Goal: Ask a question

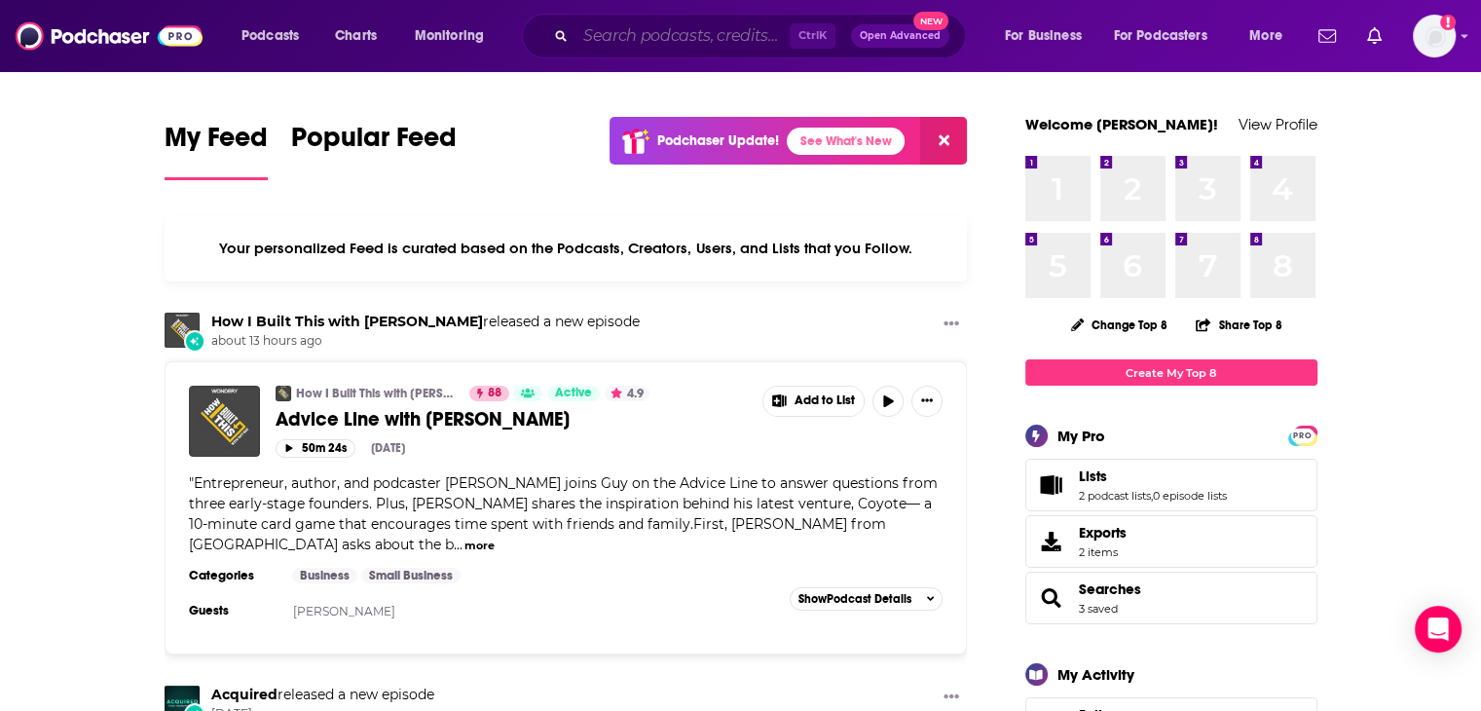
click at [709, 38] on input "Search podcasts, credits, & more..." at bounding box center [682, 35] width 214 height 31
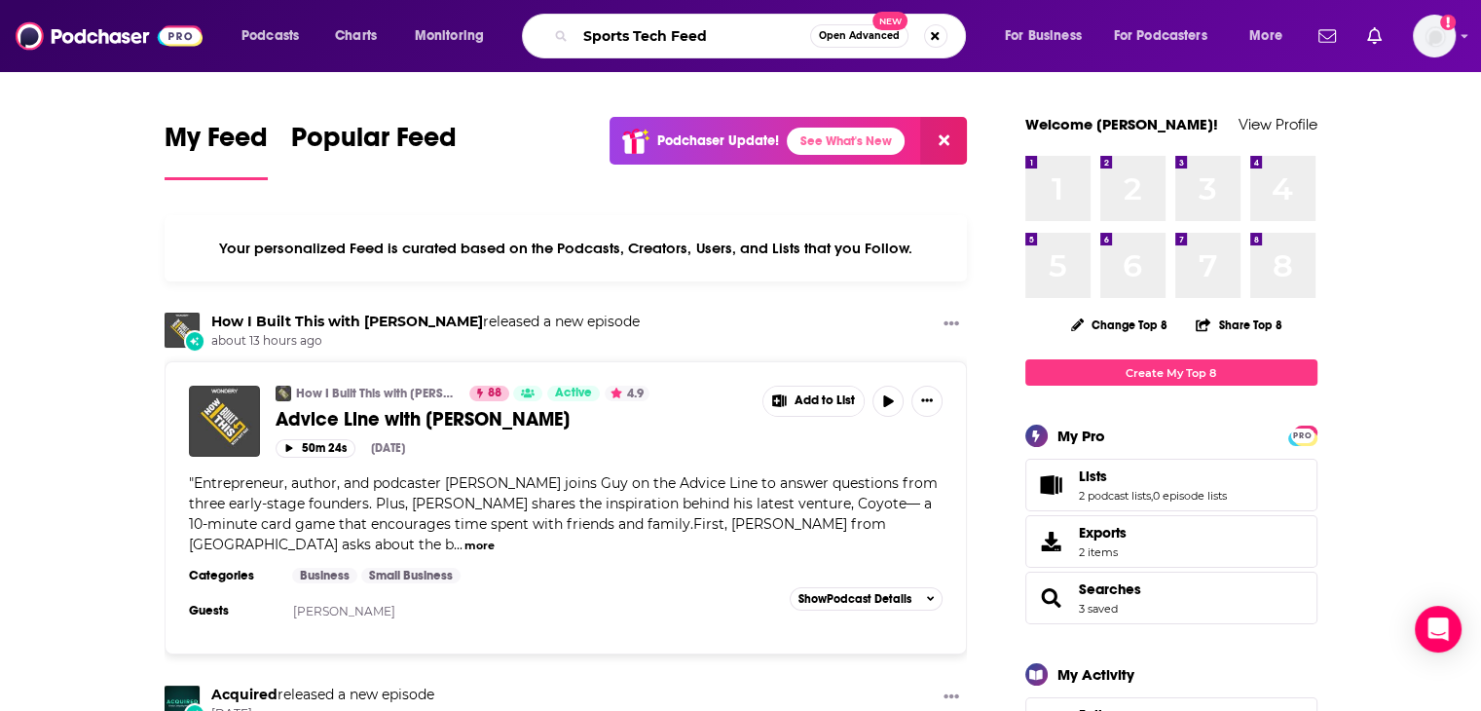
type input "Sports Tech Feed"
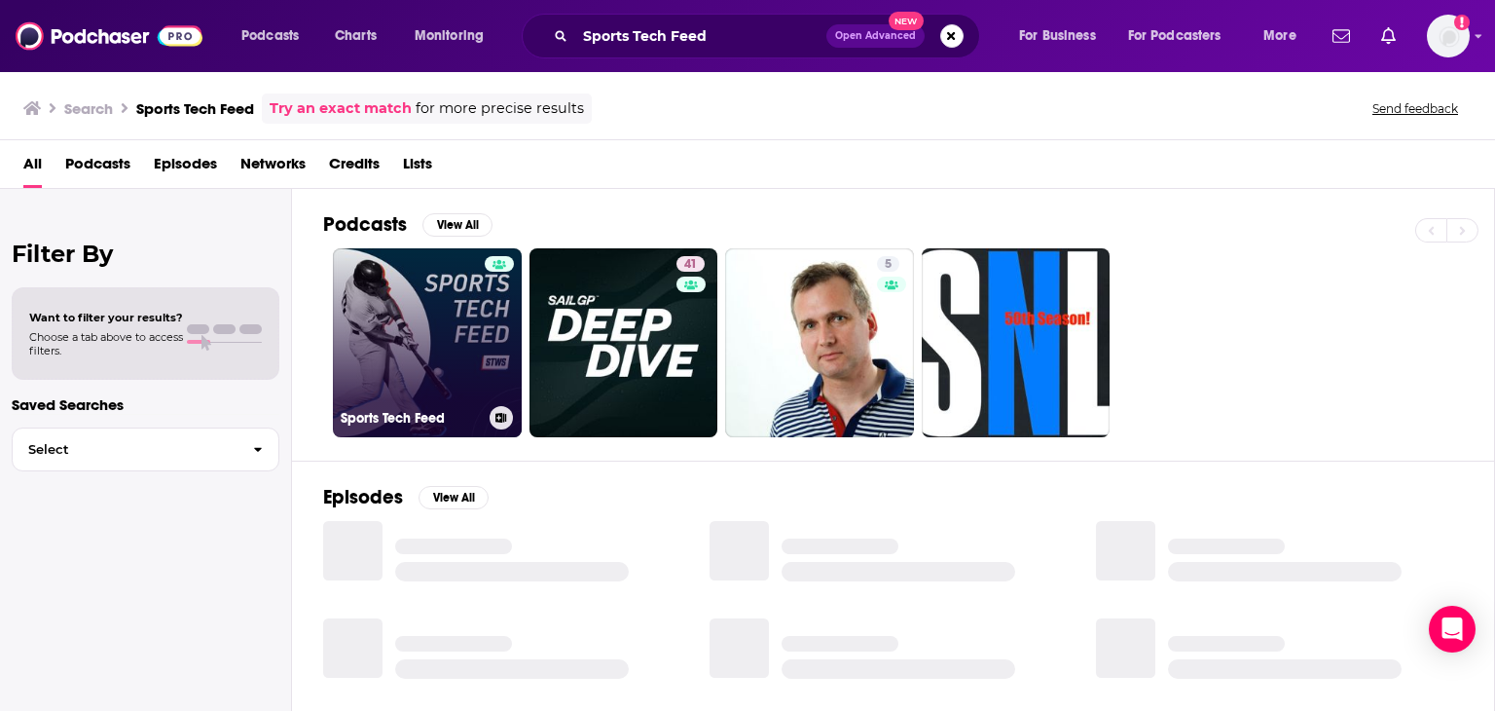
click at [498, 340] on div at bounding box center [499, 331] width 29 height 150
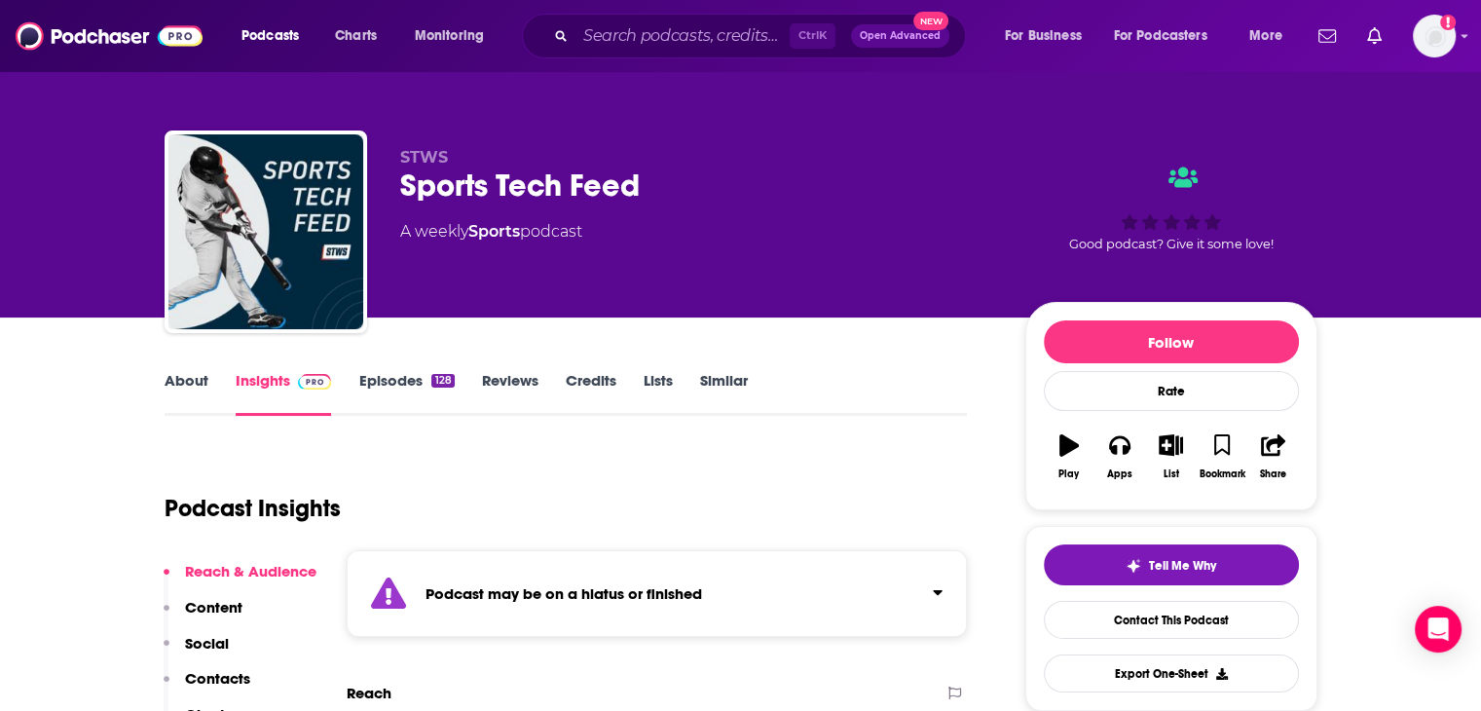
scroll to position [299, 0]
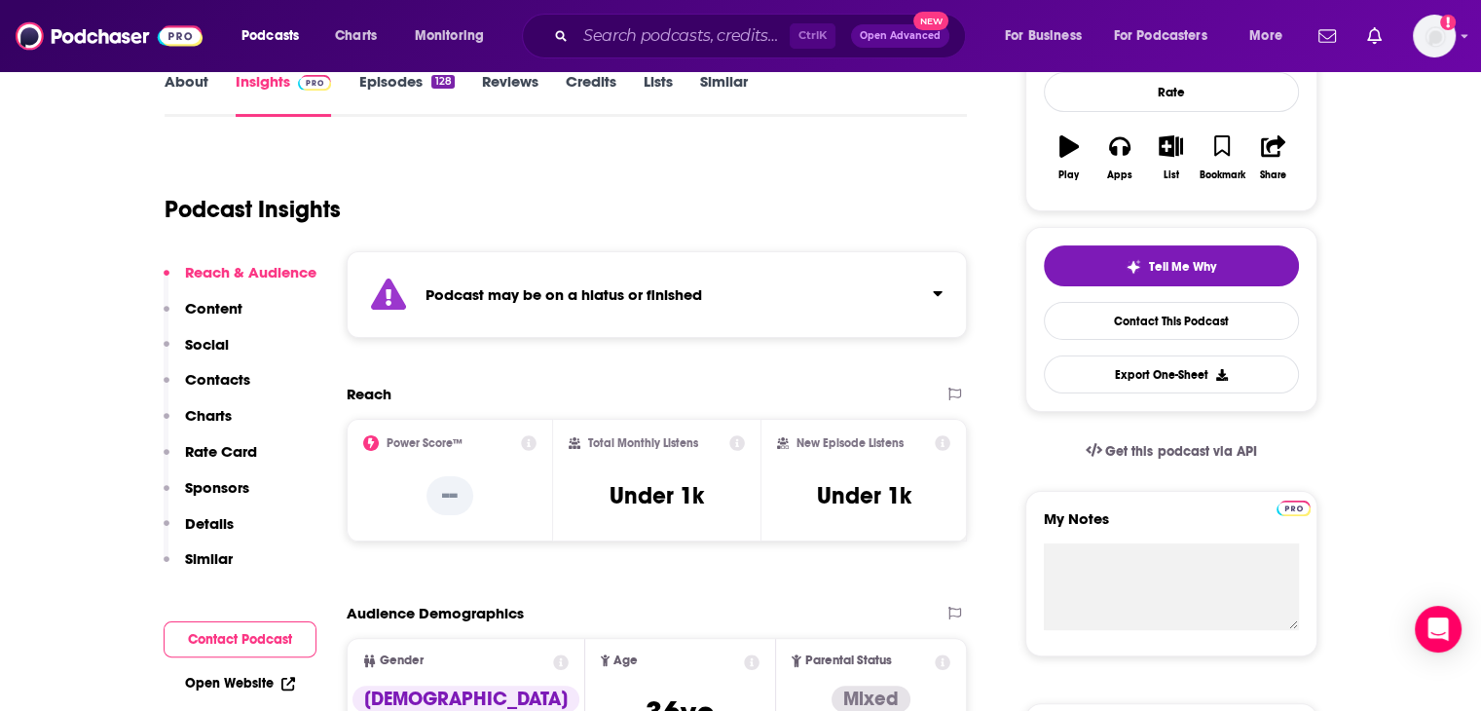
click at [235, 375] on p "Contacts" at bounding box center [217, 379] width 65 height 18
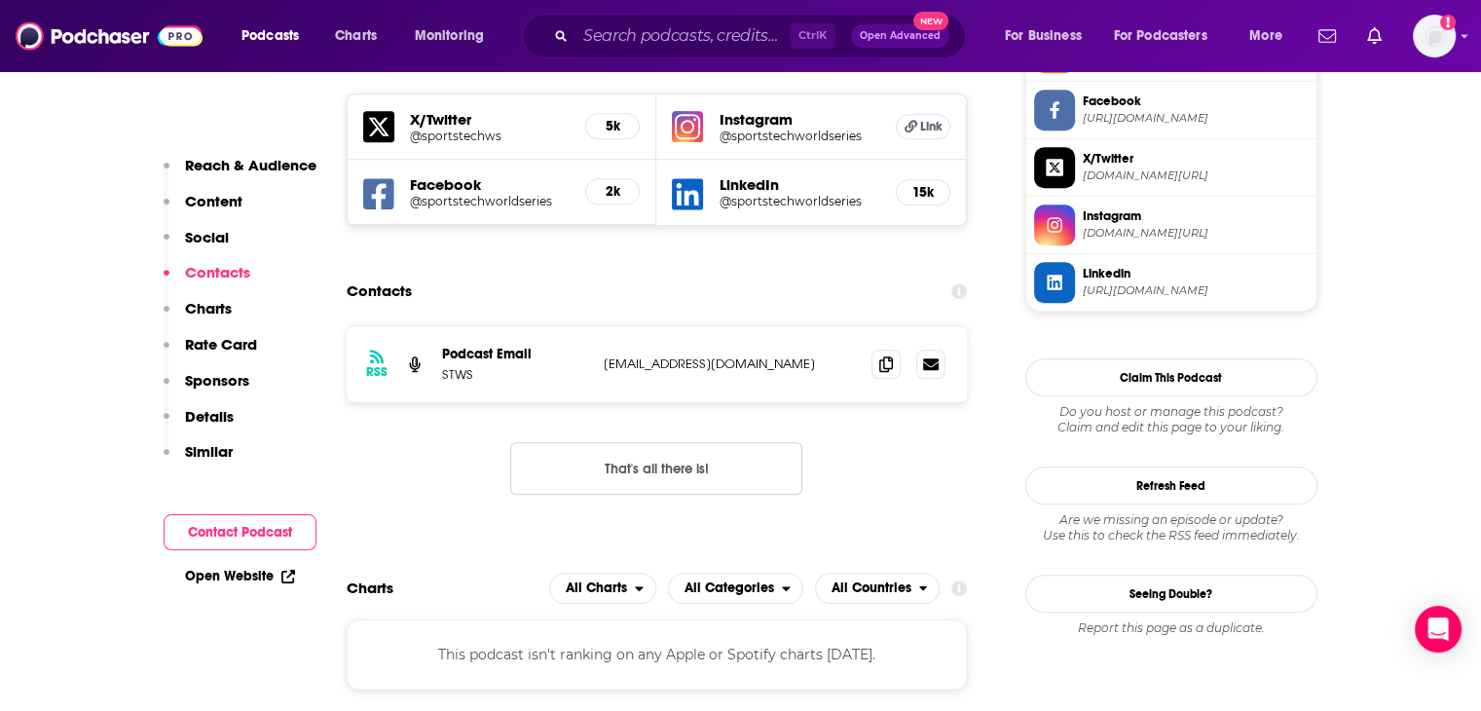
scroll to position [1533, 0]
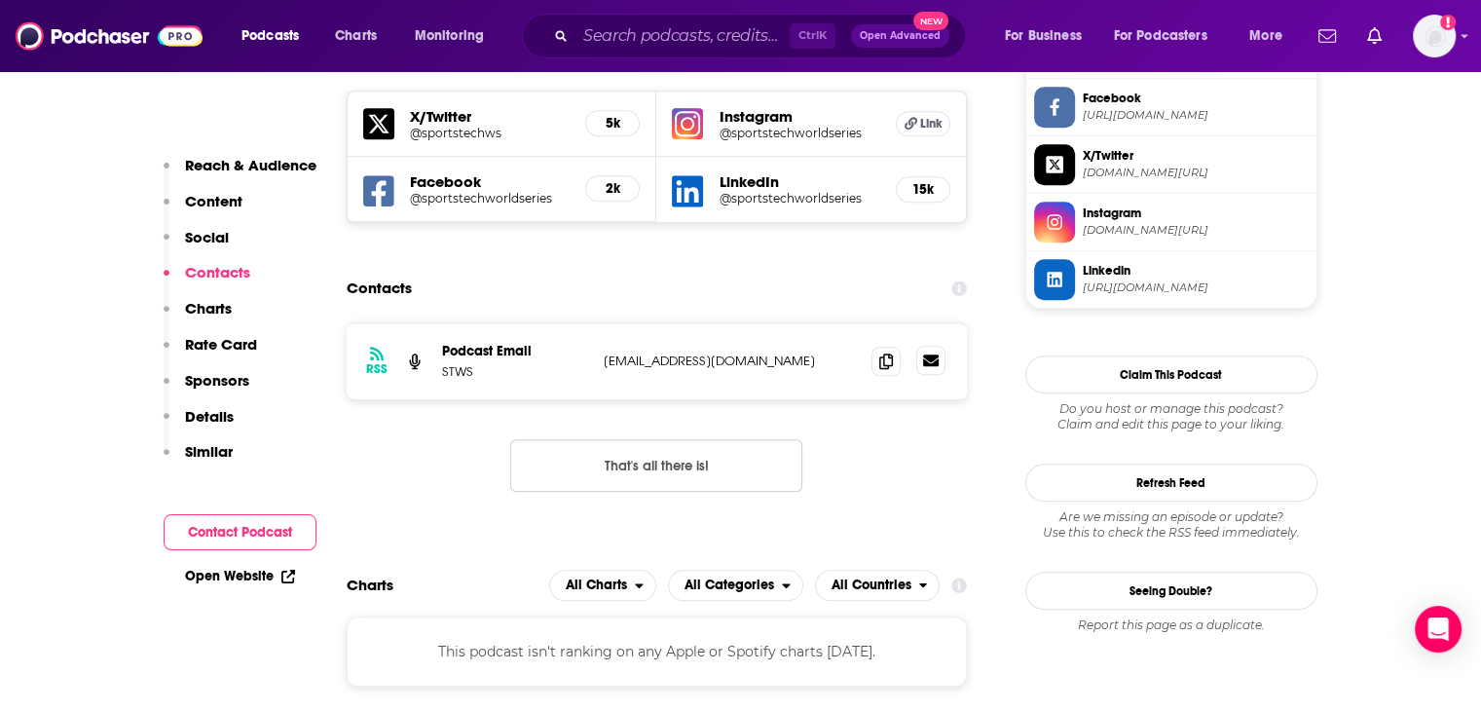
click at [922, 364] on link at bounding box center [930, 360] width 29 height 29
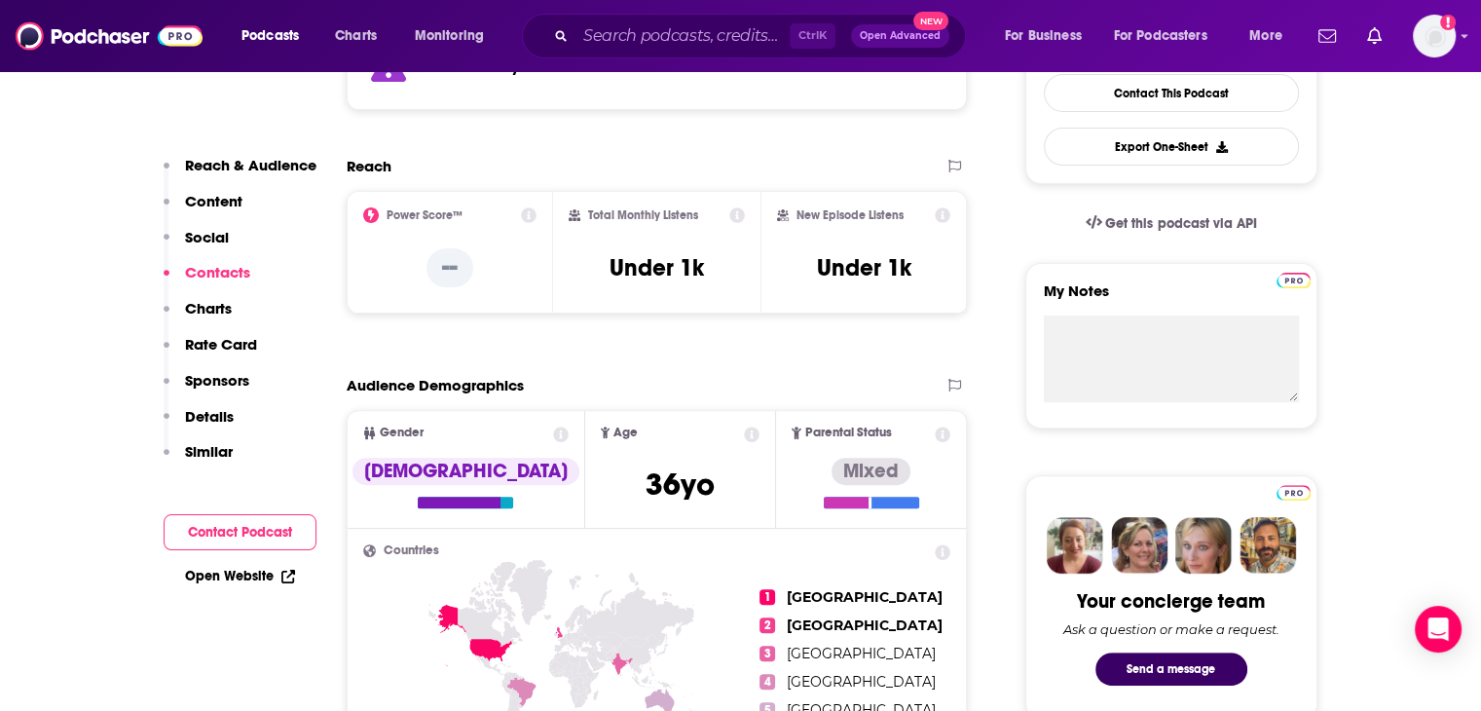
scroll to position [0, 0]
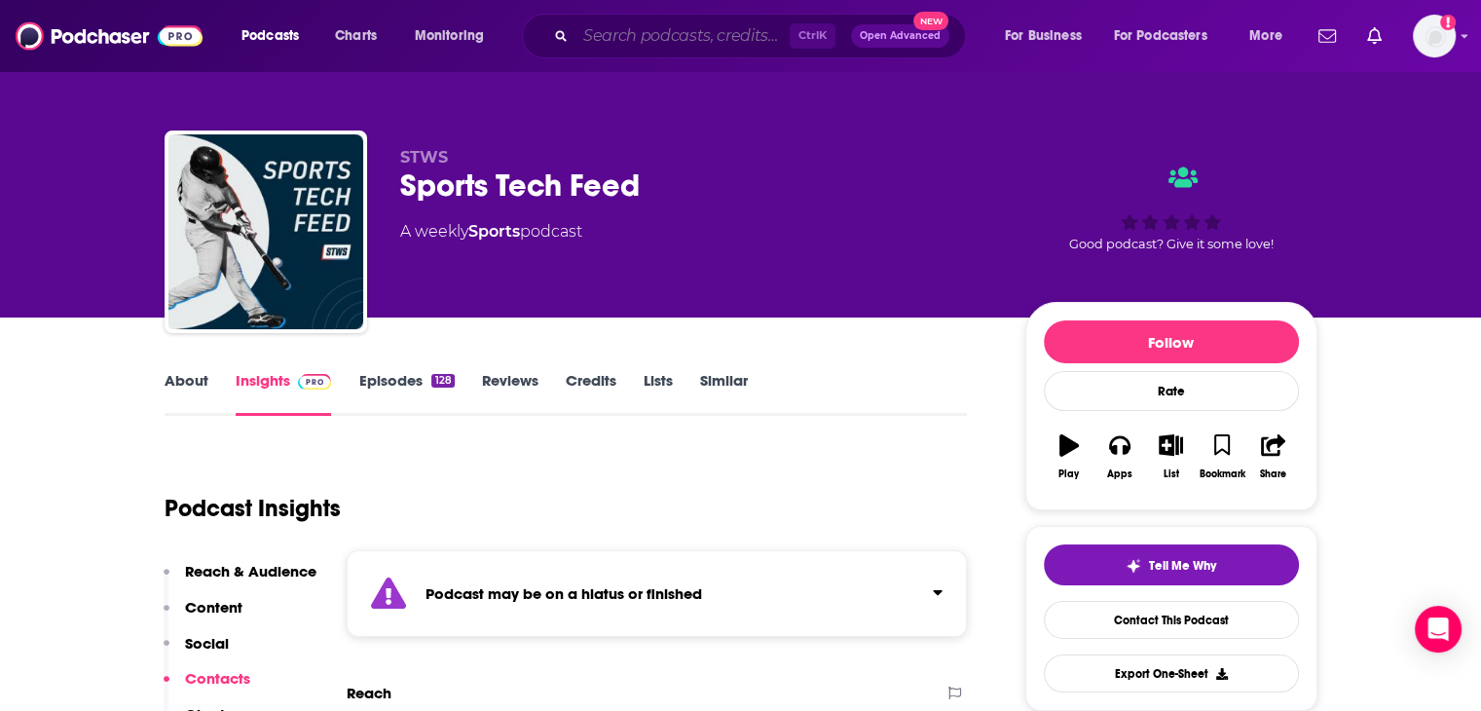
click at [738, 36] on input "Search podcasts, credits, & more..." at bounding box center [682, 35] width 214 height 31
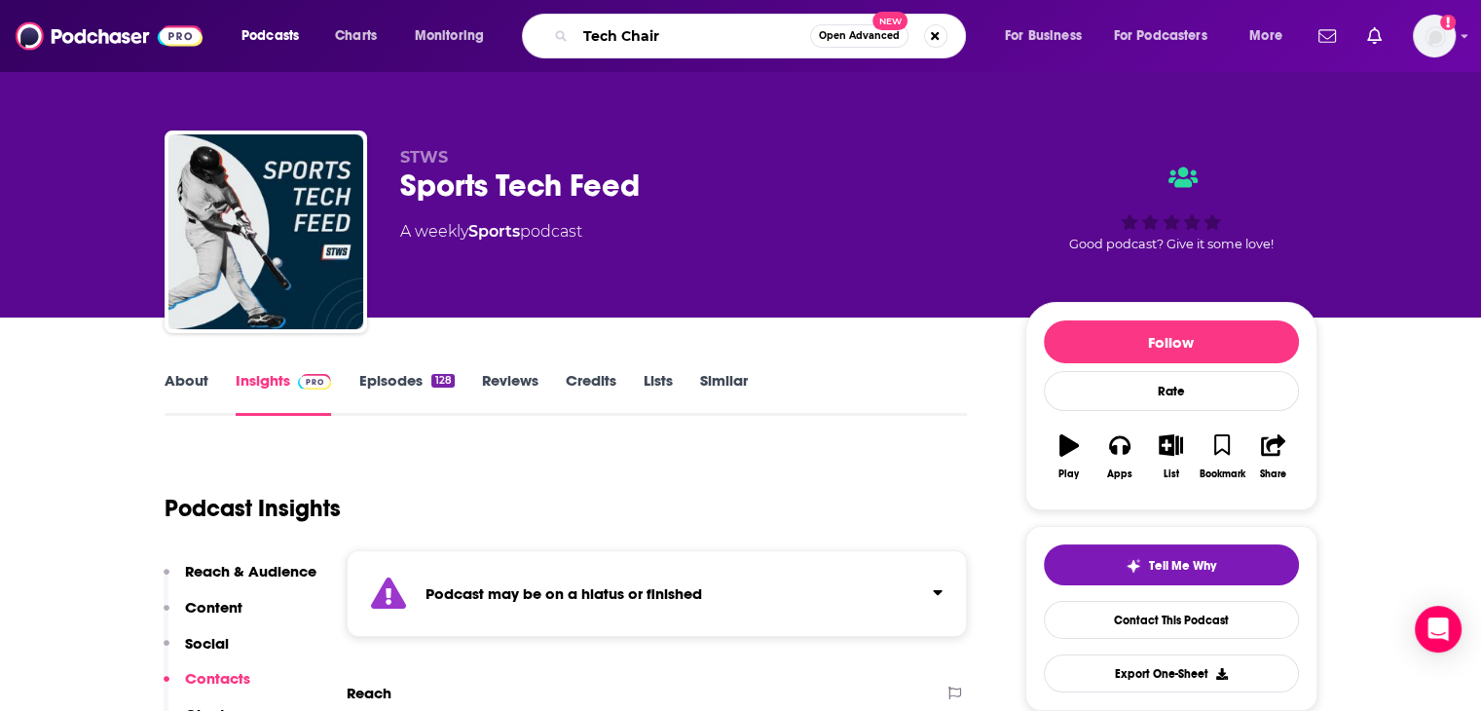
type input "Tech Chairs"
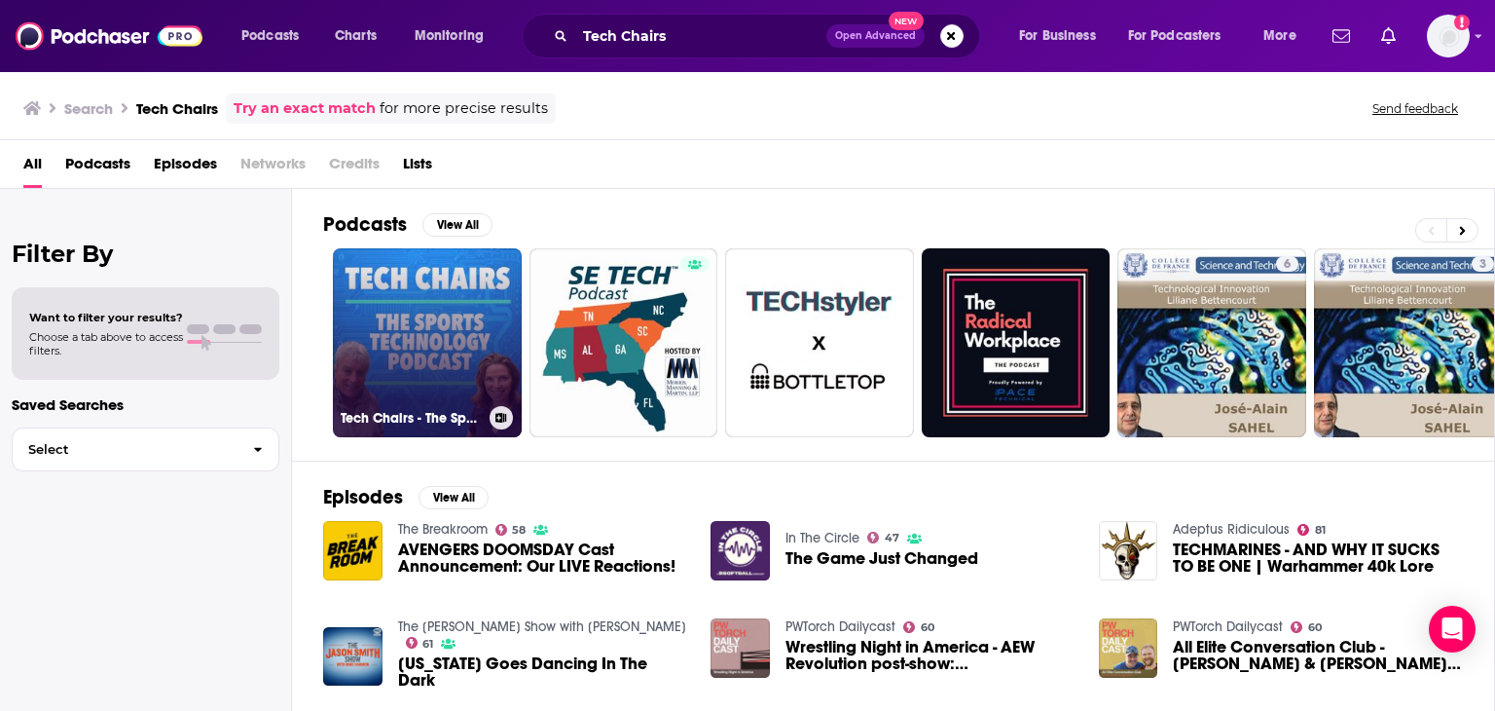
click at [444, 352] on link "Tech Chairs - The Sports Technology Podcast" at bounding box center [427, 342] width 189 height 189
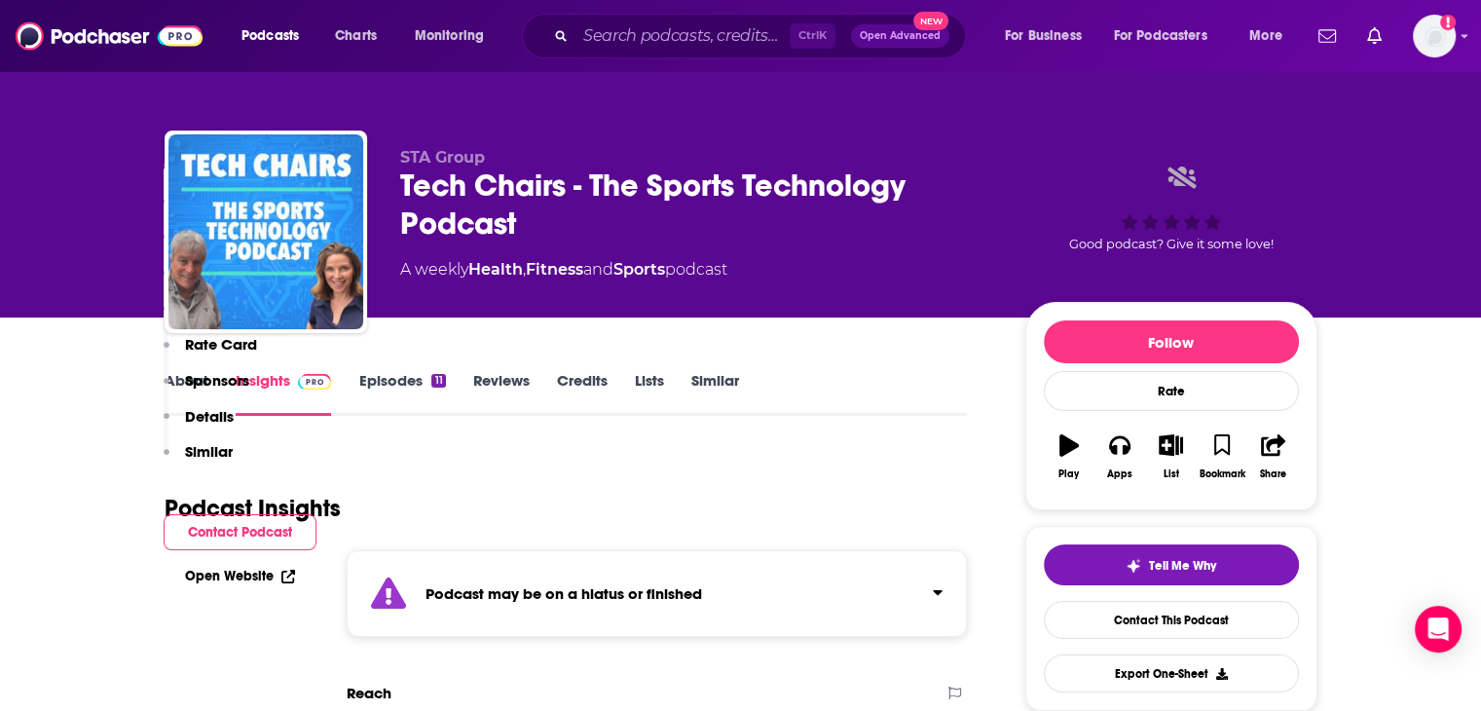
scroll to position [417, 0]
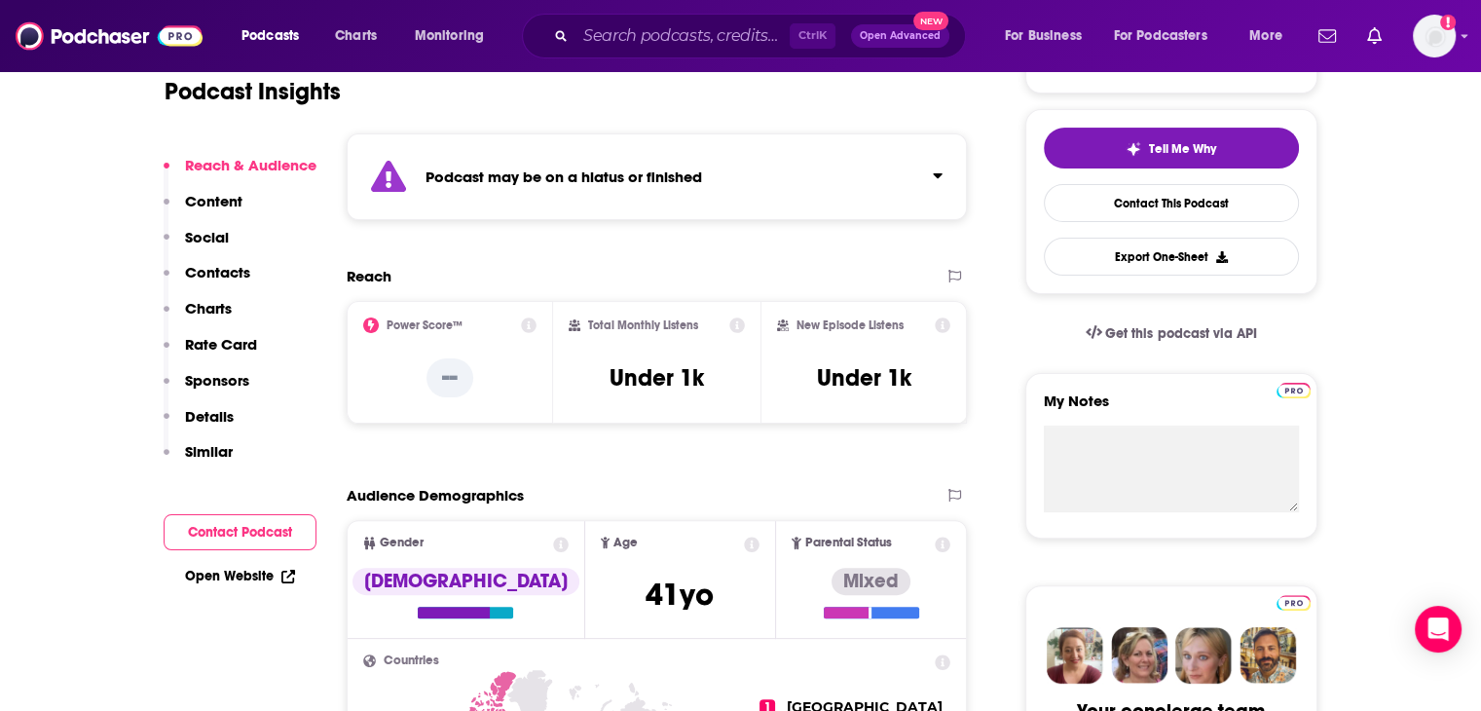
click at [214, 272] on p "Contacts" at bounding box center [217, 272] width 65 height 18
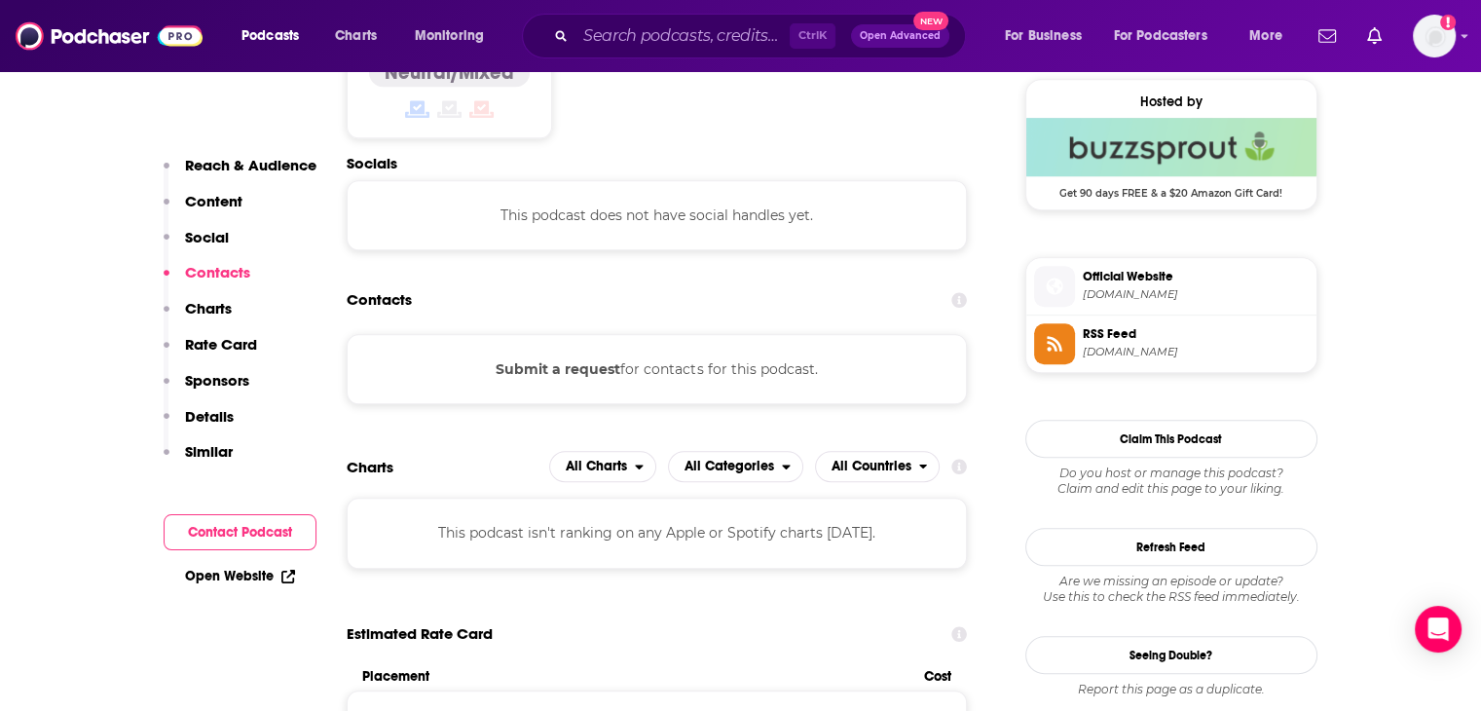
scroll to position [1428, 0]
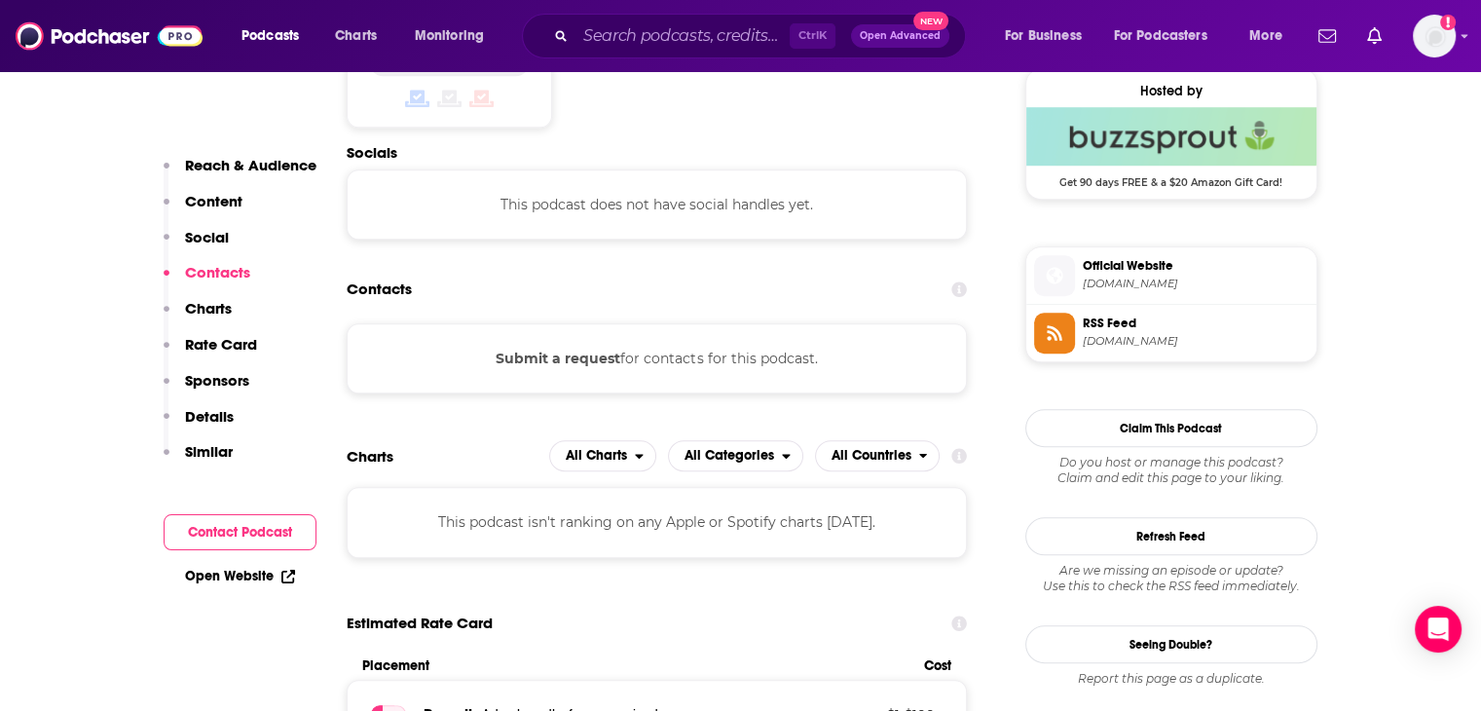
click at [540, 351] on button "Submit a request" at bounding box center [557, 358] width 125 height 21
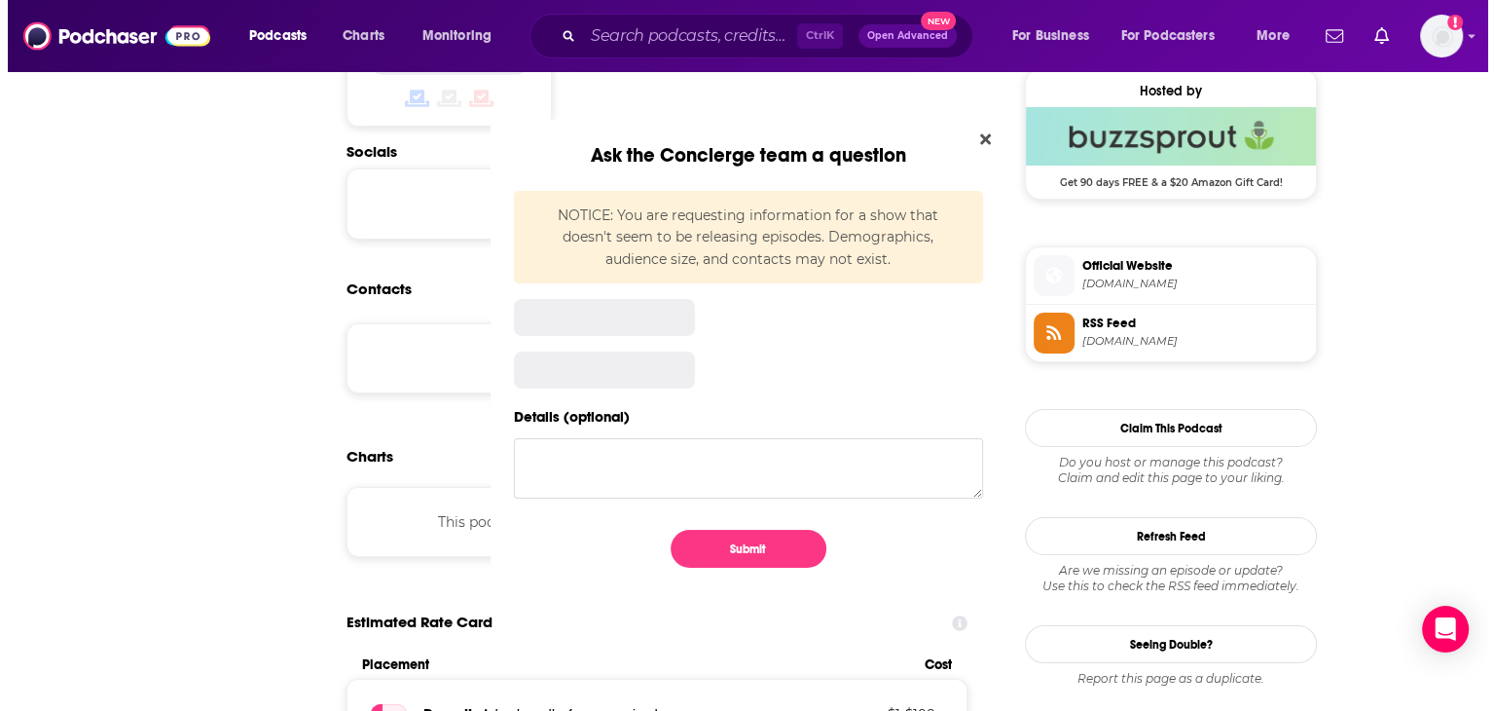
scroll to position [0, 0]
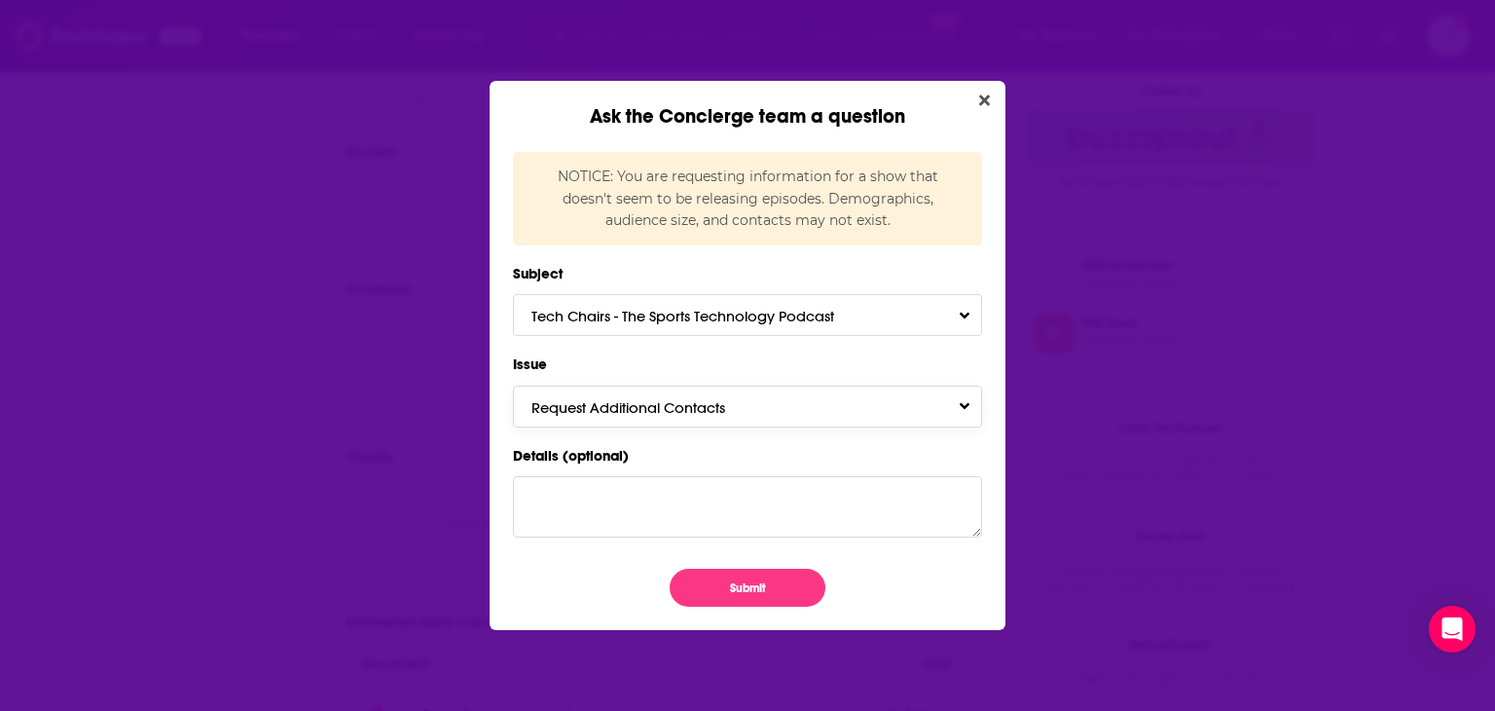
click at [945, 410] on button "Request Additional Contacts" at bounding box center [747, 406] width 469 height 42
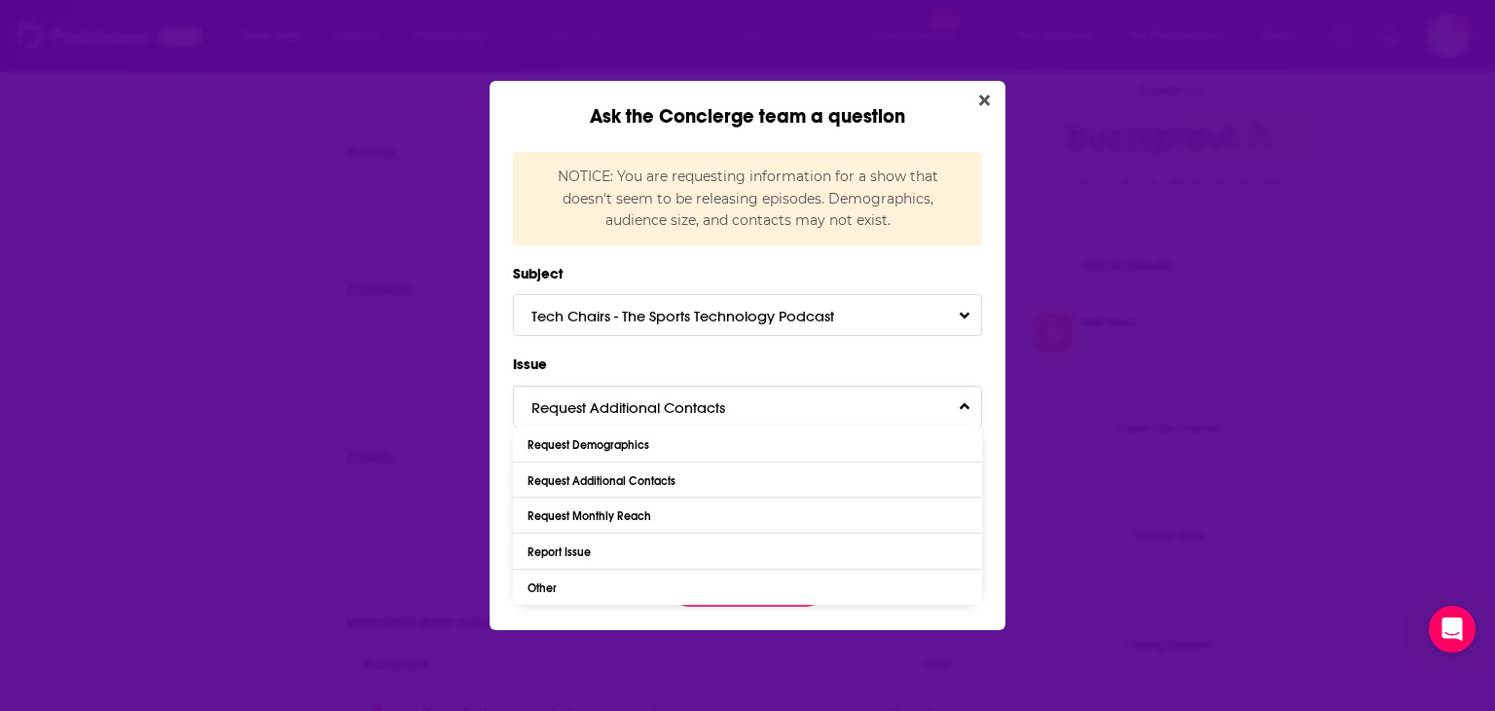
click at [924, 406] on button "Request Additional Contacts" at bounding box center [747, 406] width 469 height 42
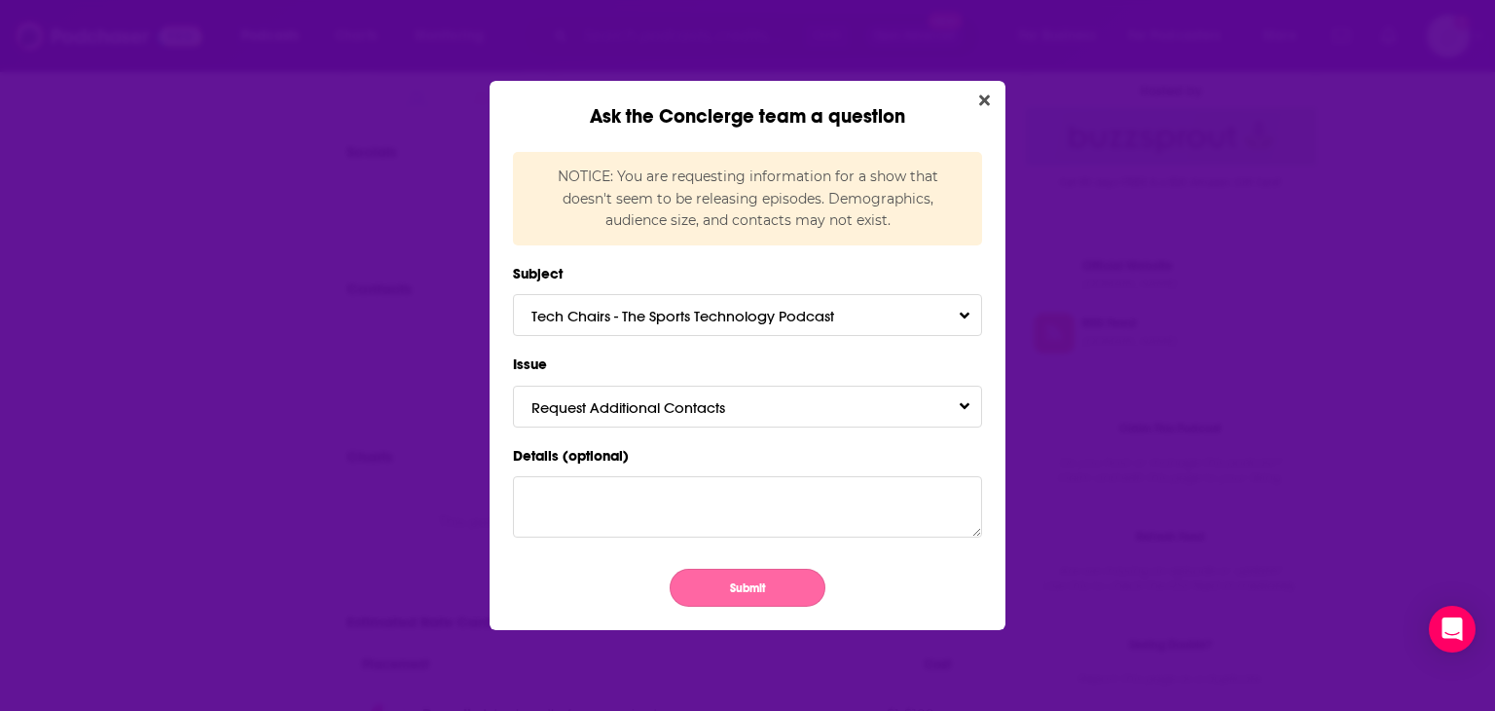
click at [783, 581] on button "Submit" at bounding box center [748, 587] width 156 height 38
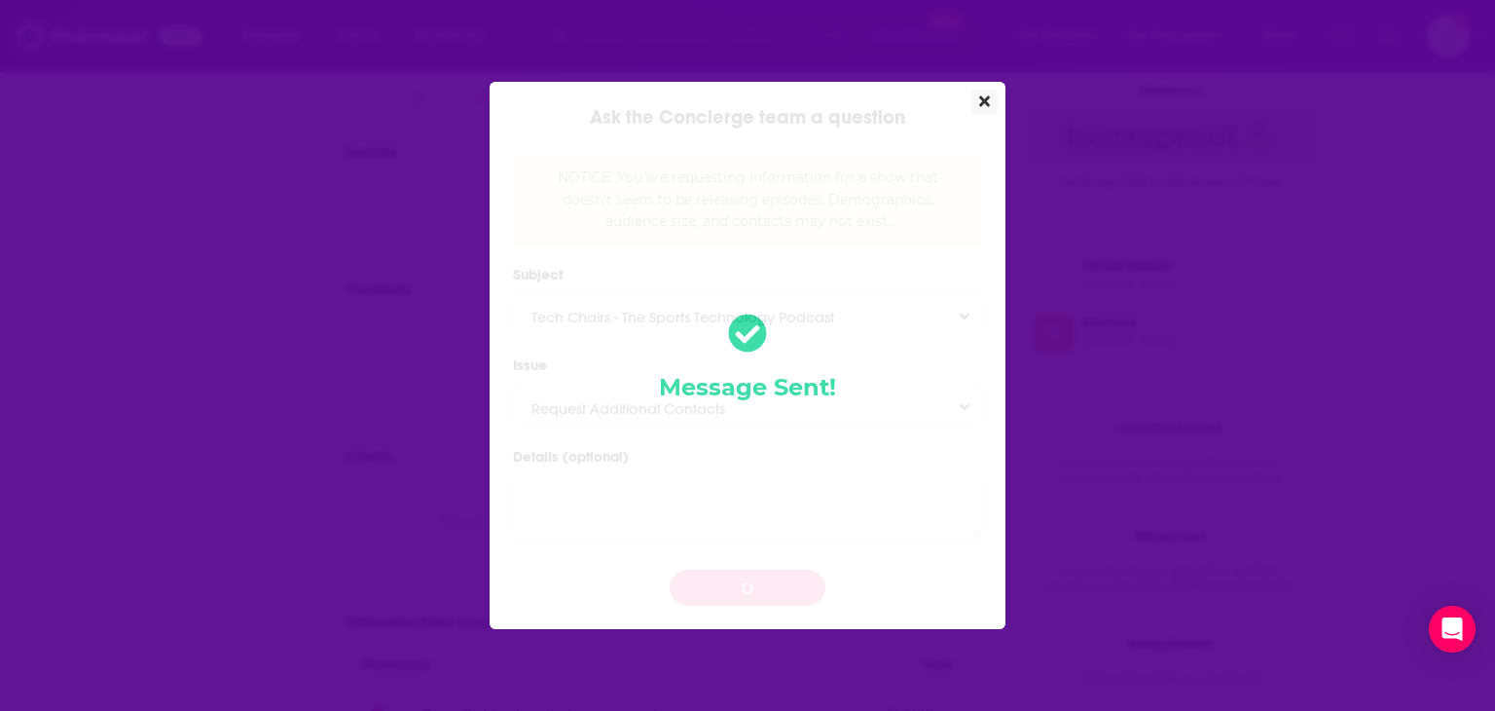
click at [987, 94] on button "Close" at bounding box center [984, 102] width 26 height 24
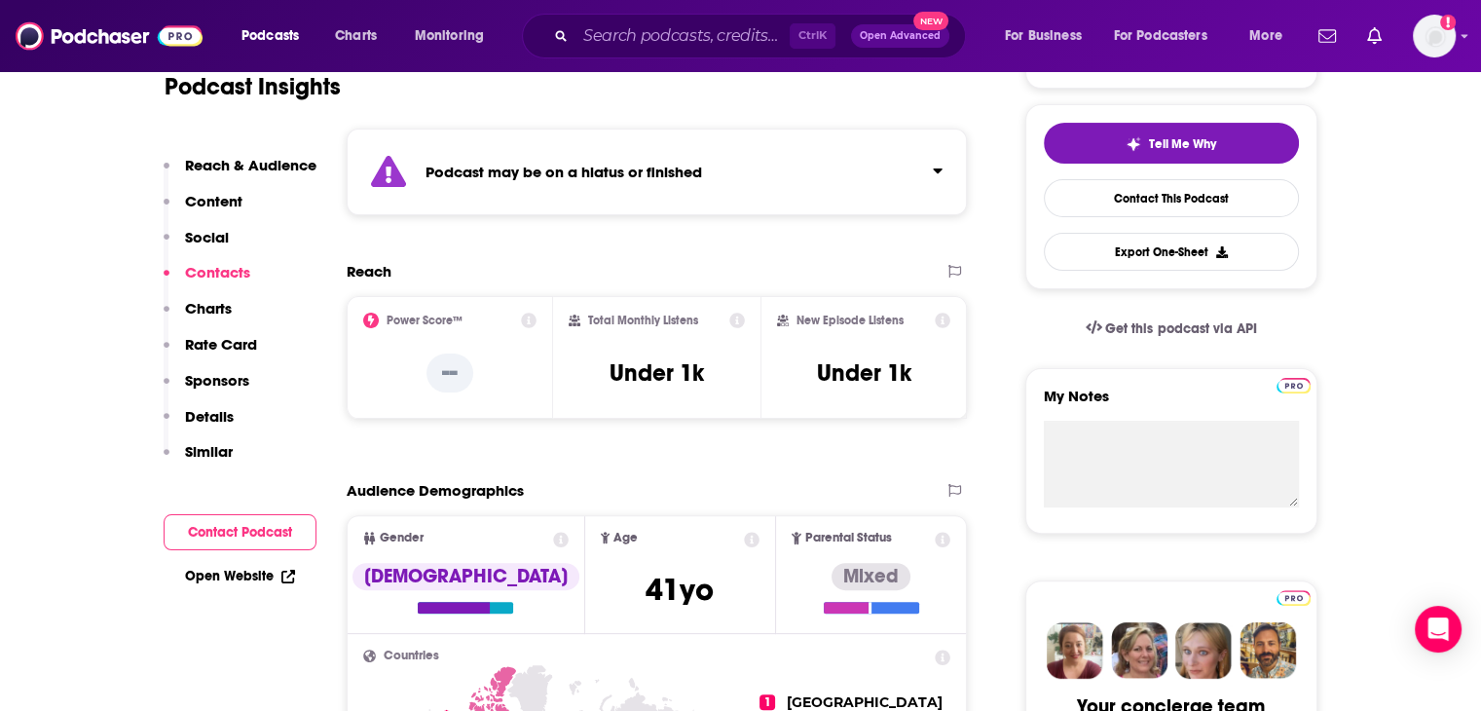
scroll to position [338, 0]
